Goal: Task Accomplishment & Management: Manage account settings

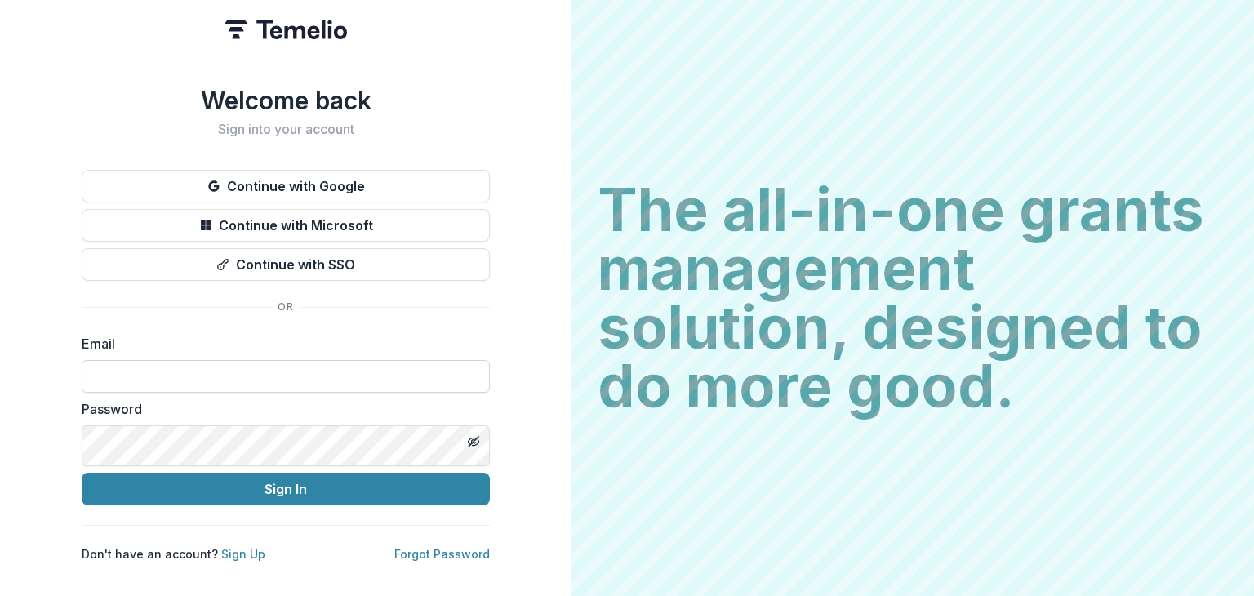
click at [490, 393] on input at bounding box center [286, 376] width 408 height 33
type input "**********"
click at [82, 473] on button "Sign In" at bounding box center [286, 489] width 408 height 33
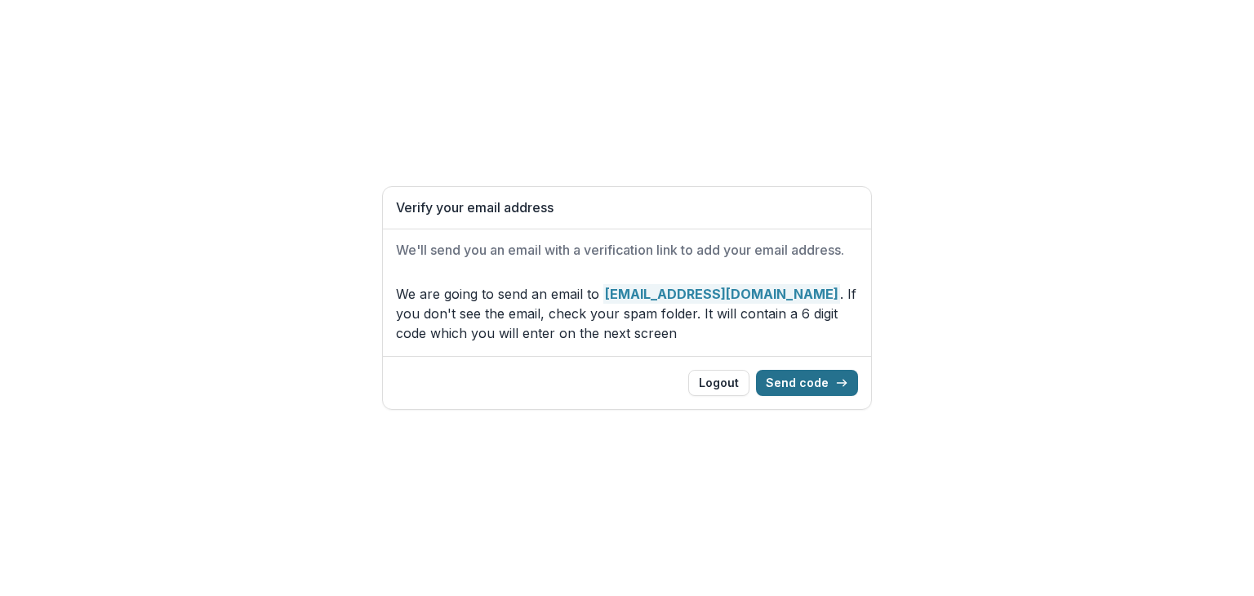
click at [858, 396] on button "Send code" at bounding box center [807, 383] width 102 height 26
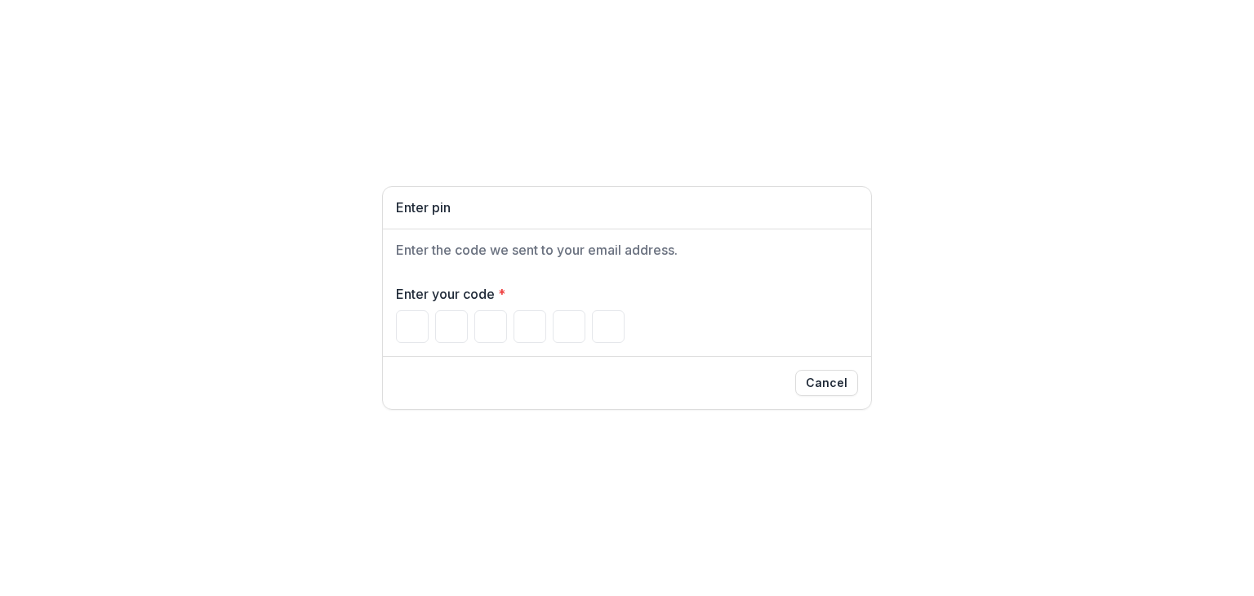
type input "*"
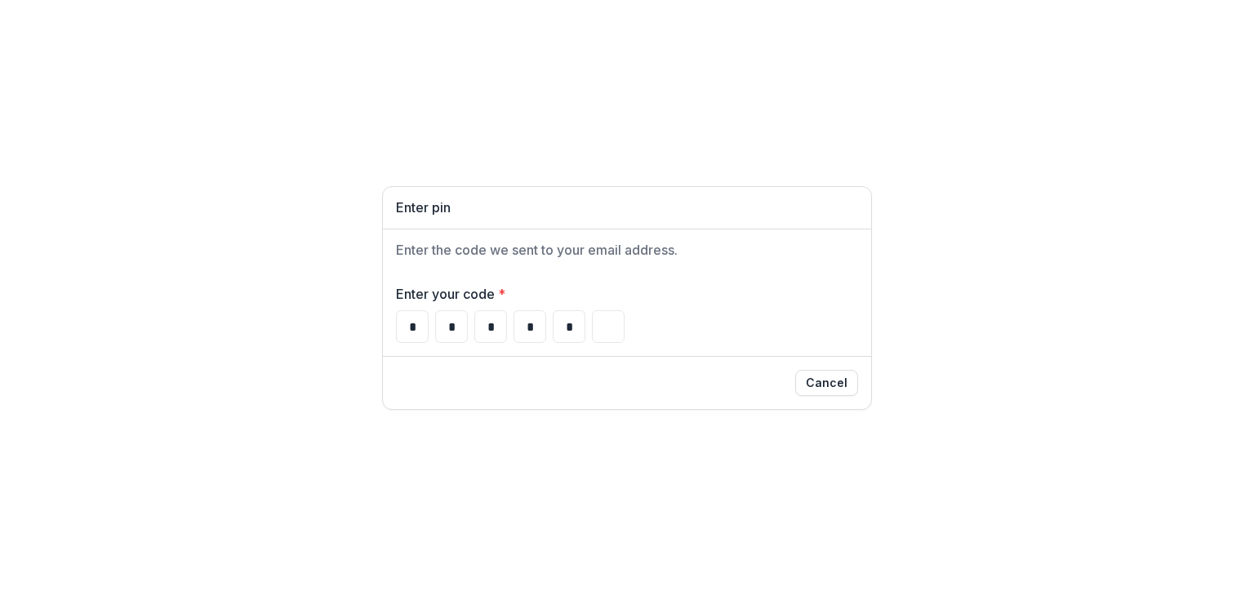
type input "*"
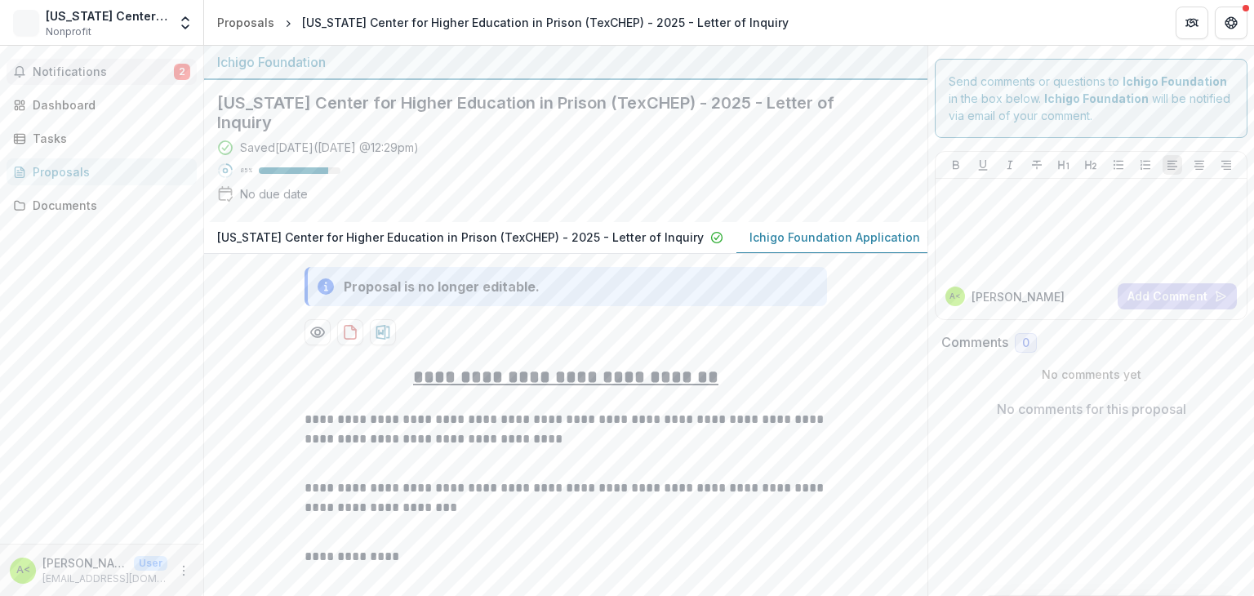
click at [88, 79] on span "Notifications" at bounding box center [103, 72] width 141 height 14
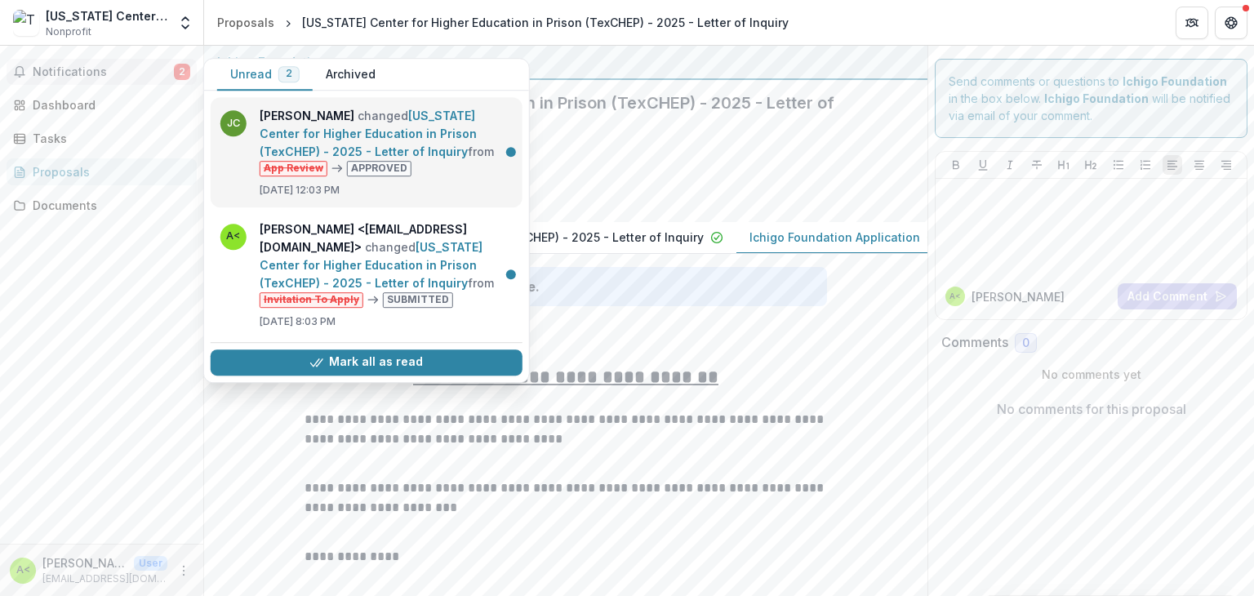
click at [374, 144] on link "[US_STATE] Center for Higher Education in Prison (TexCHEP) - 2025 - Letter of I…" at bounding box center [368, 134] width 217 height 50
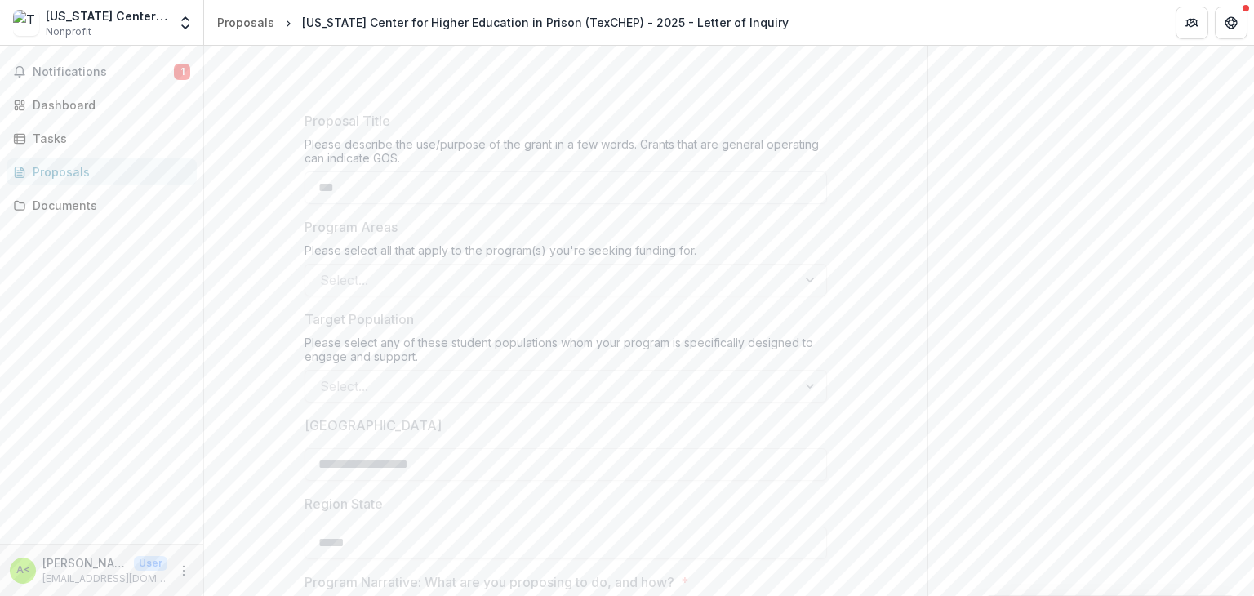
scroll to position [572, 0]
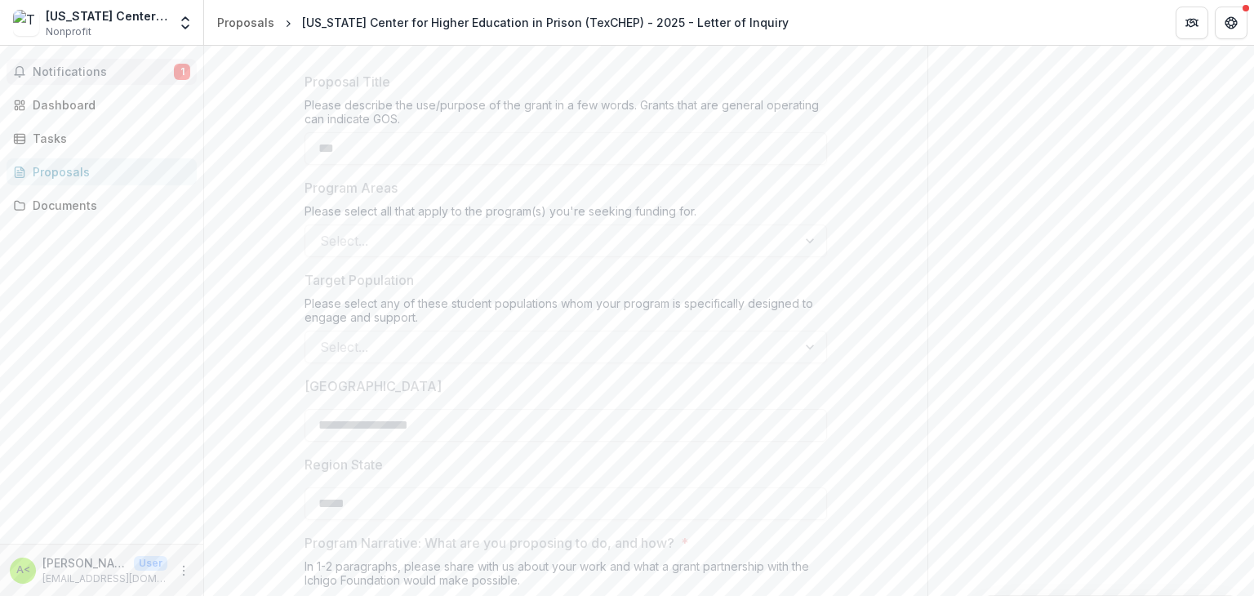
click at [91, 79] on span "Notifications" at bounding box center [103, 72] width 141 height 14
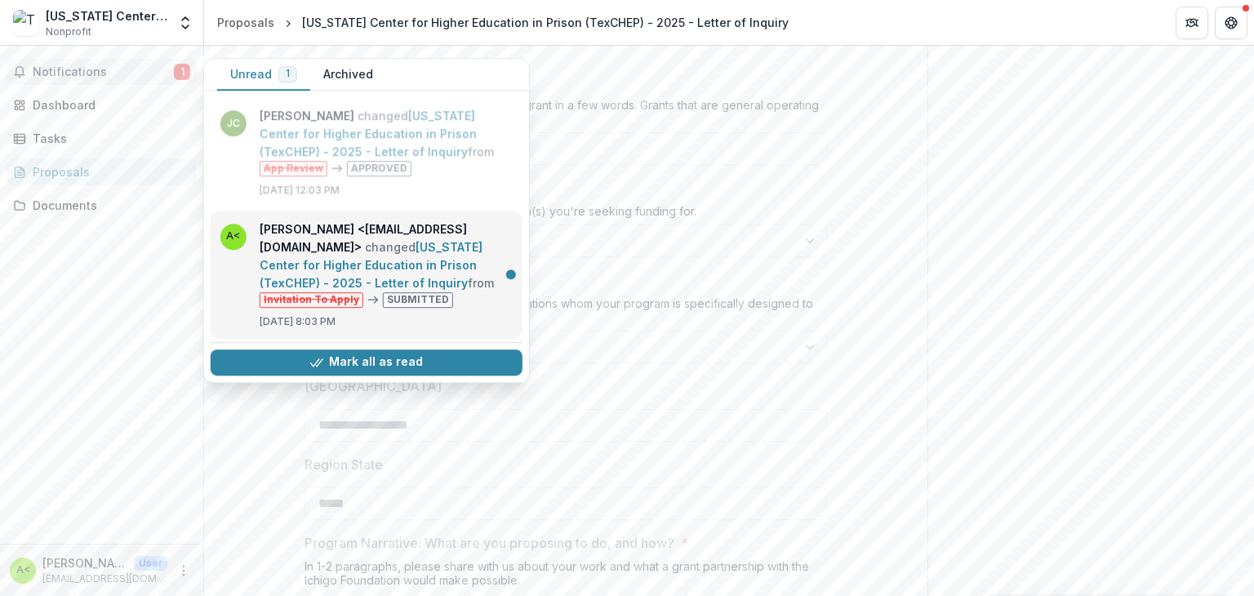
click at [409, 290] on link "[US_STATE] Center for Higher Education in Prison (TexCHEP) - 2025 - Letter of I…" at bounding box center [371, 265] width 223 height 50
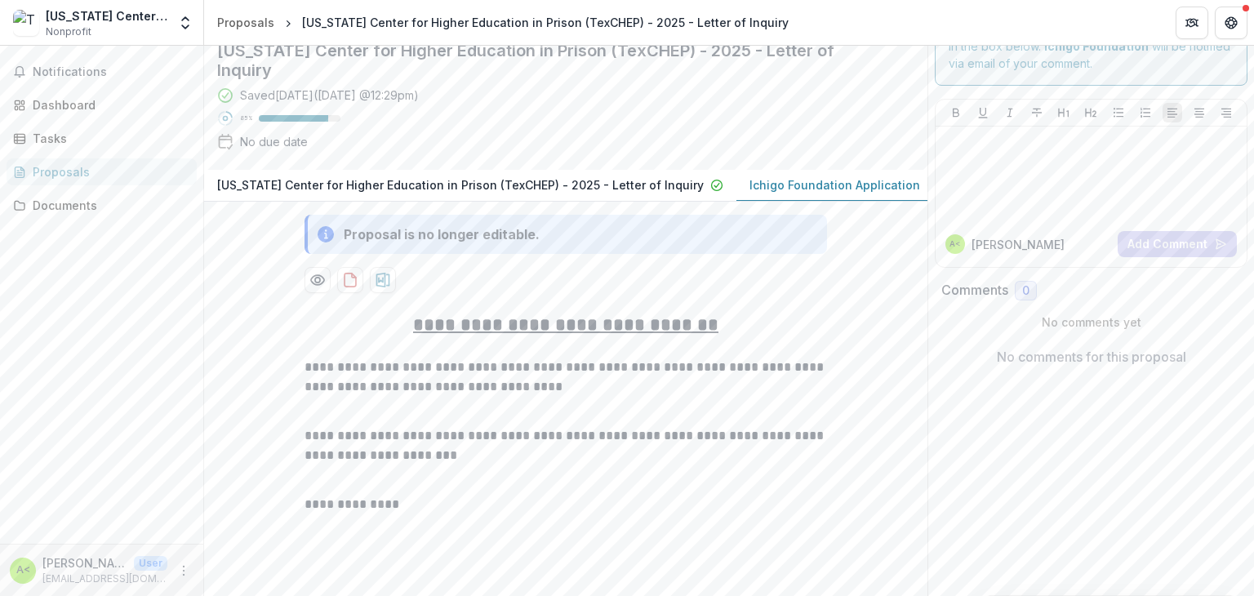
scroll to position [0, 0]
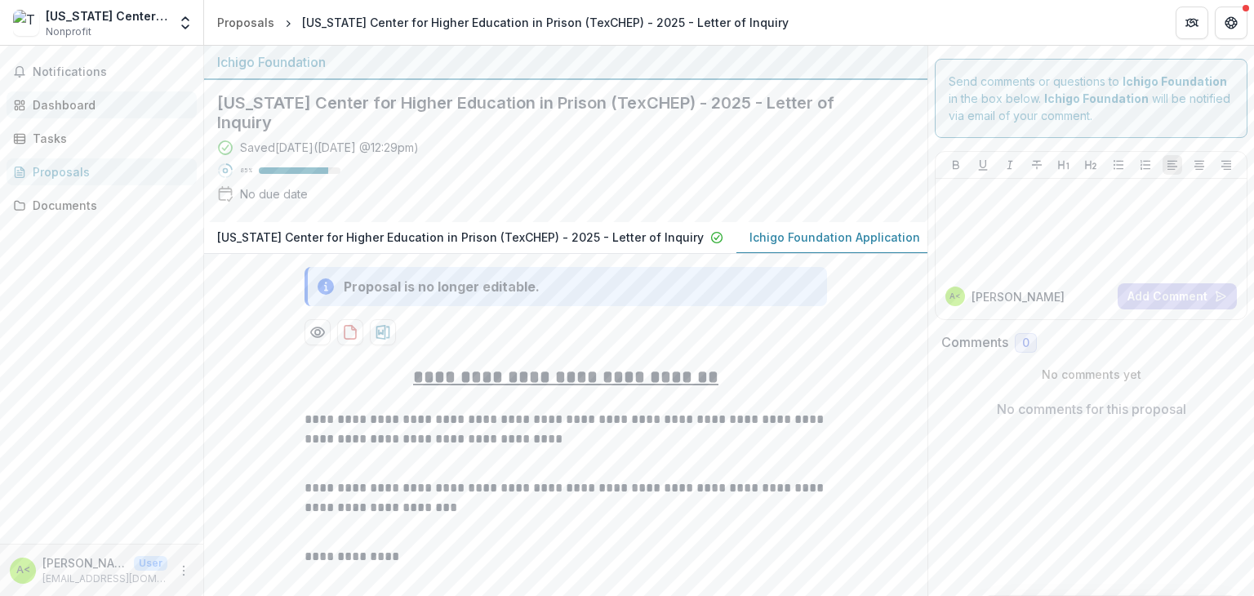
click at [39, 118] on link "Dashboard" at bounding box center [102, 104] width 190 height 27
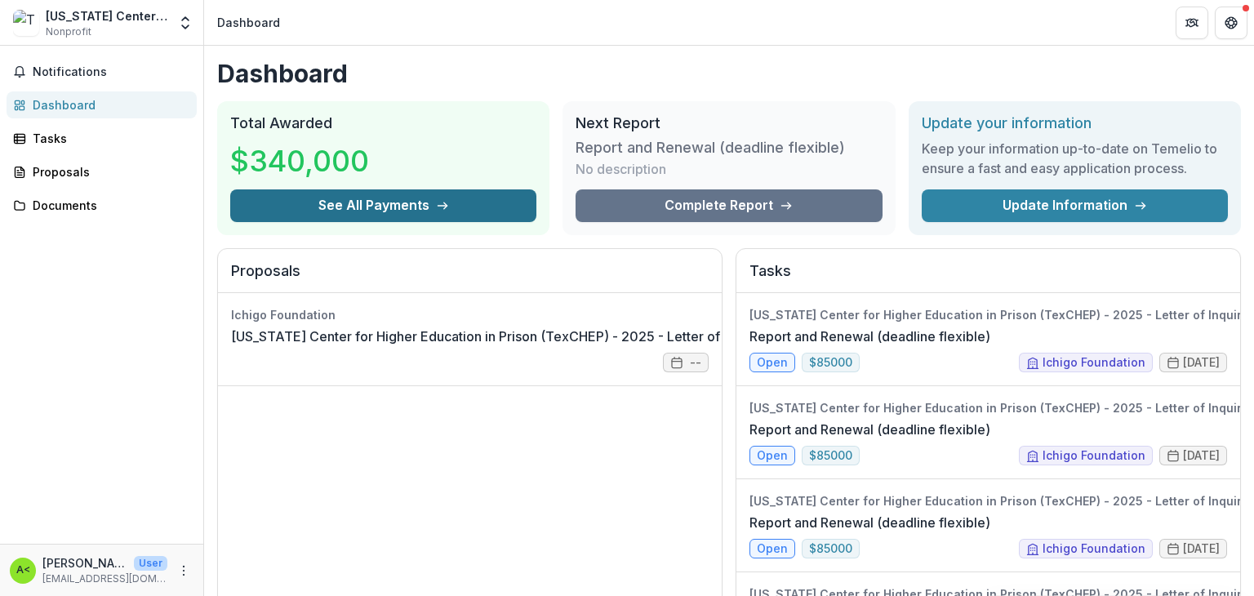
click at [389, 222] on button "See All Payments" at bounding box center [383, 205] width 306 height 33
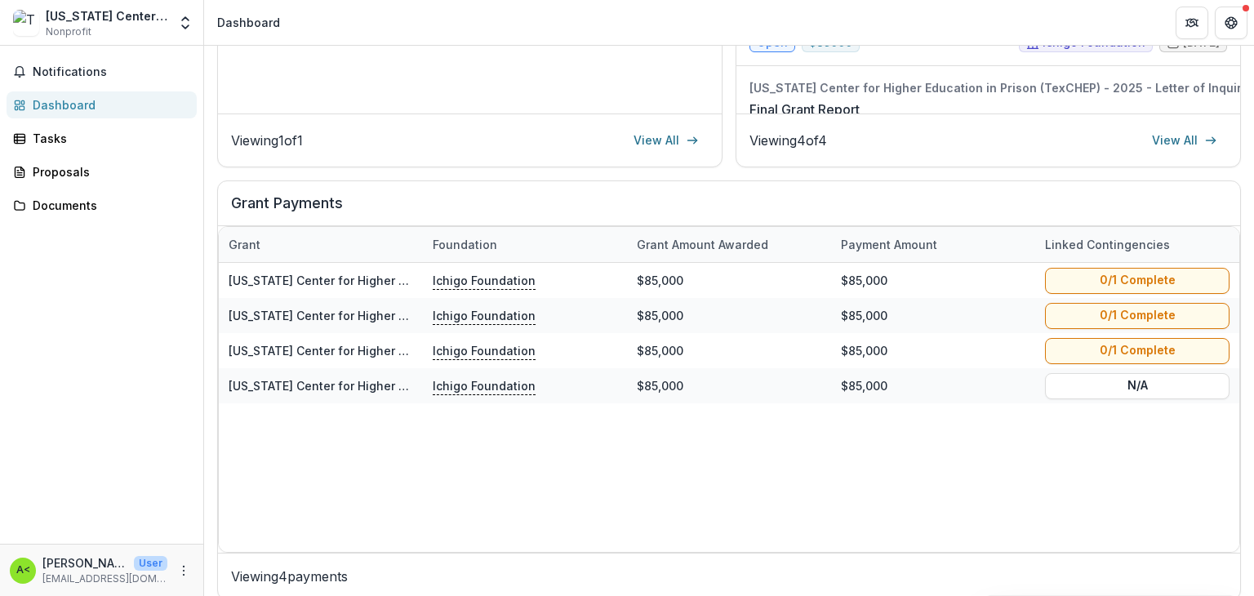
scroll to position [572, 0]
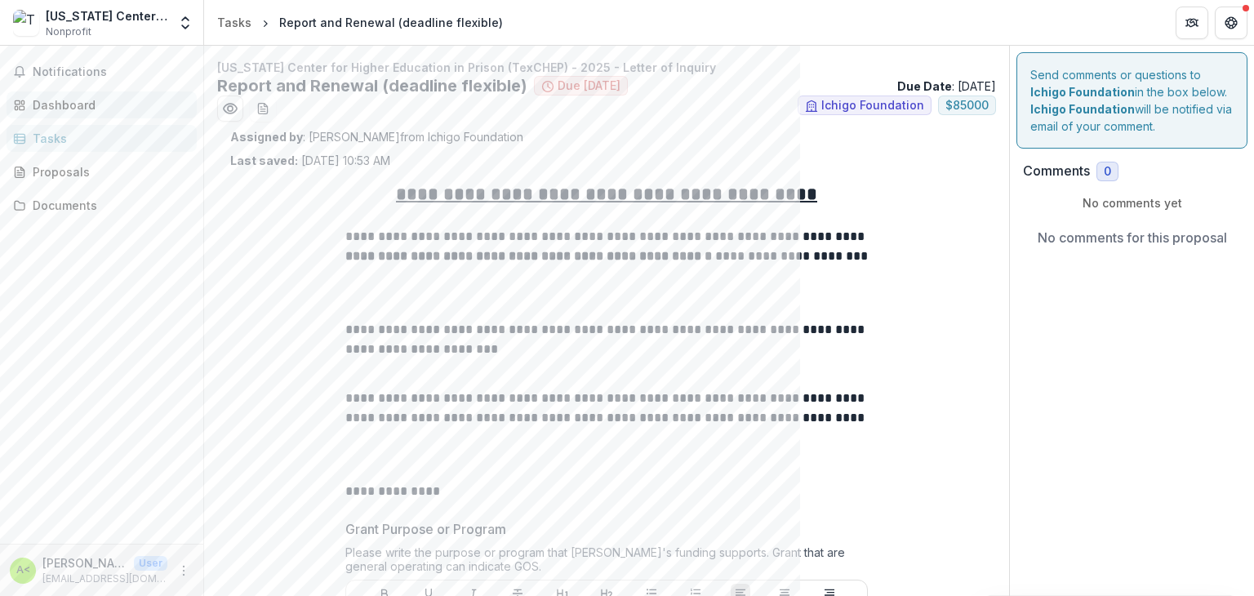
click at [87, 114] on div "Dashboard" at bounding box center [108, 104] width 151 height 17
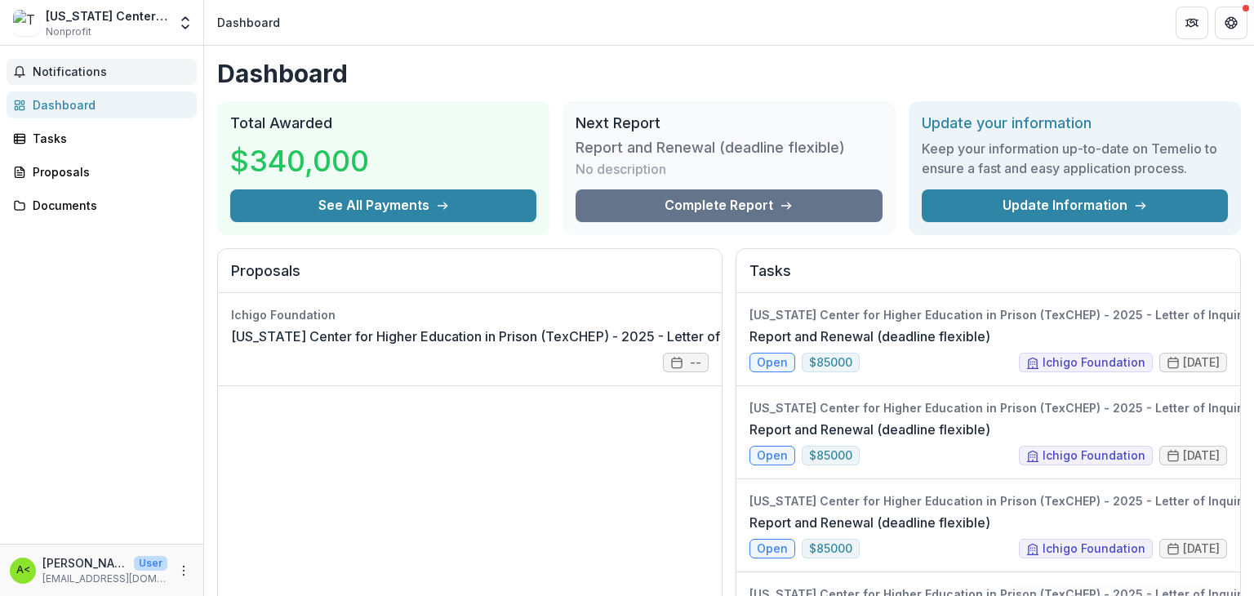
click at [79, 76] on span "Notifications" at bounding box center [112, 72] width 158 height 14
click at [91, 39] on span "Nonprofit" at bounding box center [69, 31] width 46 height 15
click at [91, 29] on span "Nonprofit" at bounding box center [69, 31] width 46 height 15
click at [73, 79] on span "Notifications" at bounding box center [112, 72] width 158 height 14
click at [83, 20] on div "Texas Center for Higher Education in Prison (TexCHEP)" at bounding box center [107, 15] width 122 height 17
